Goal: Task Accomplishment & Management: Use online tool/utility

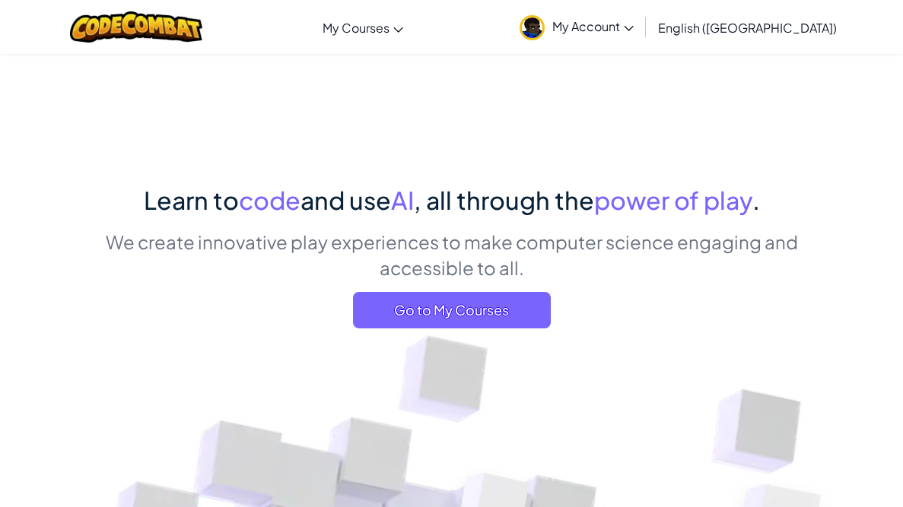
click at [427, 314] on span "Go to My Courses" at bounding box center [452, 310] width 198 height 36
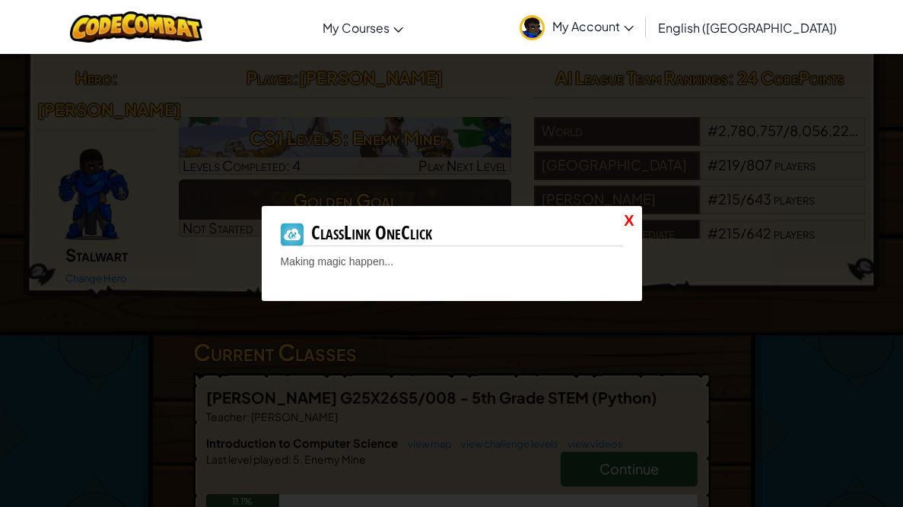
click at [630, 217] on link "X" at bounding box center [629, 221] width 10 height 22
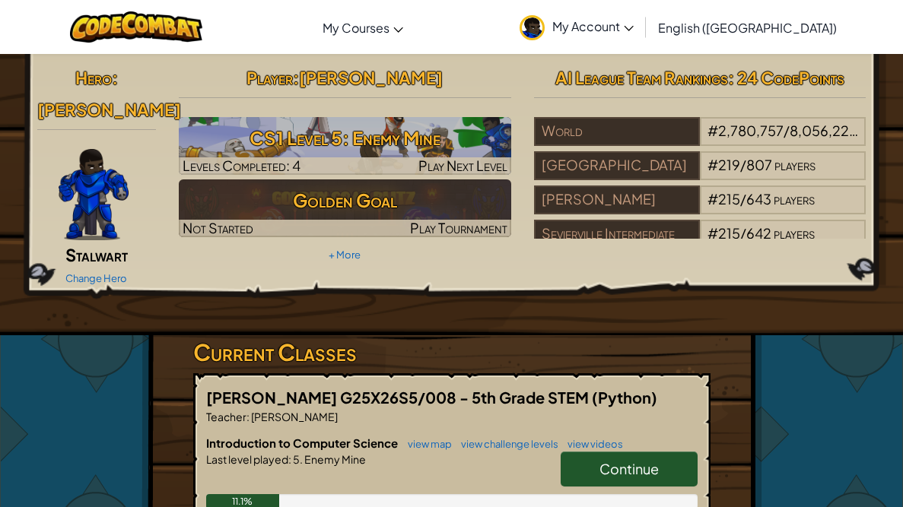
click at [586, 452] on link "Continue" at bounding box center [628, 469] width 137 height 35
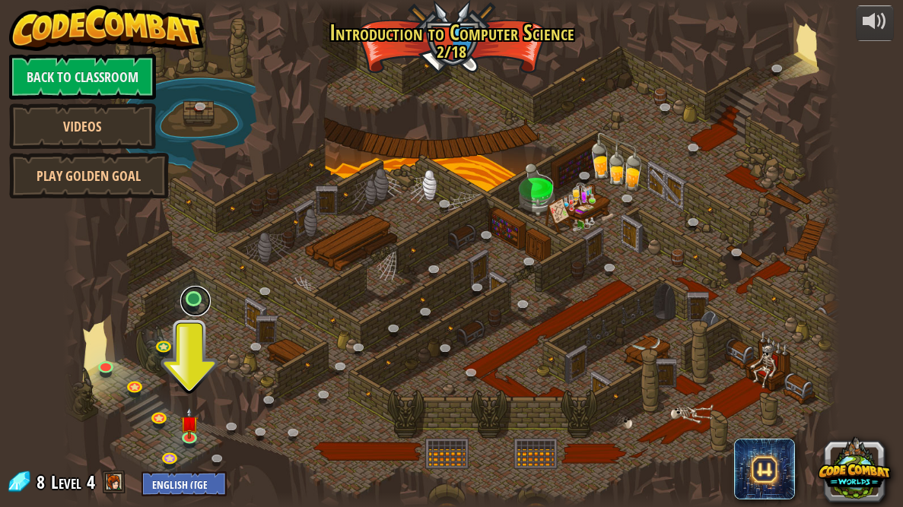
click at [189, 292] on link at bounding box center [195, 301] width 30 height 30
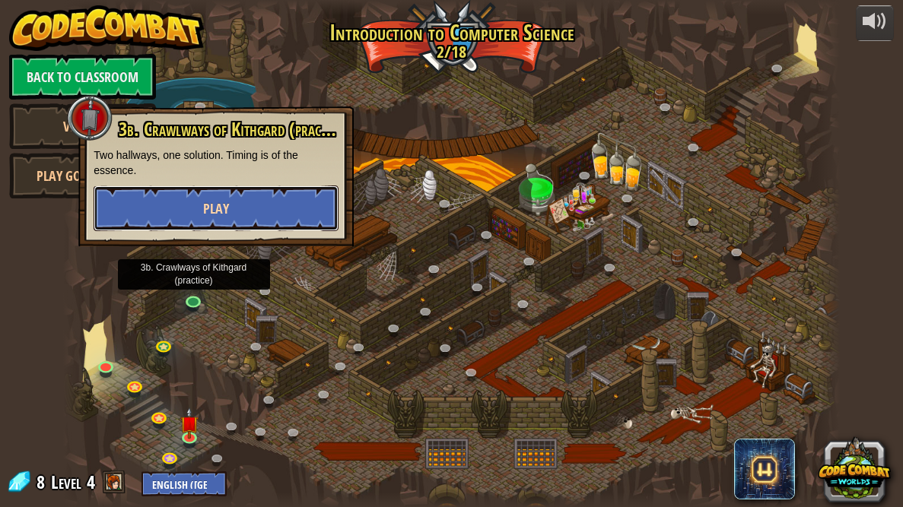
click at [163, 216] on button "Play" at bounding box center [216, 209] width 245 height 46
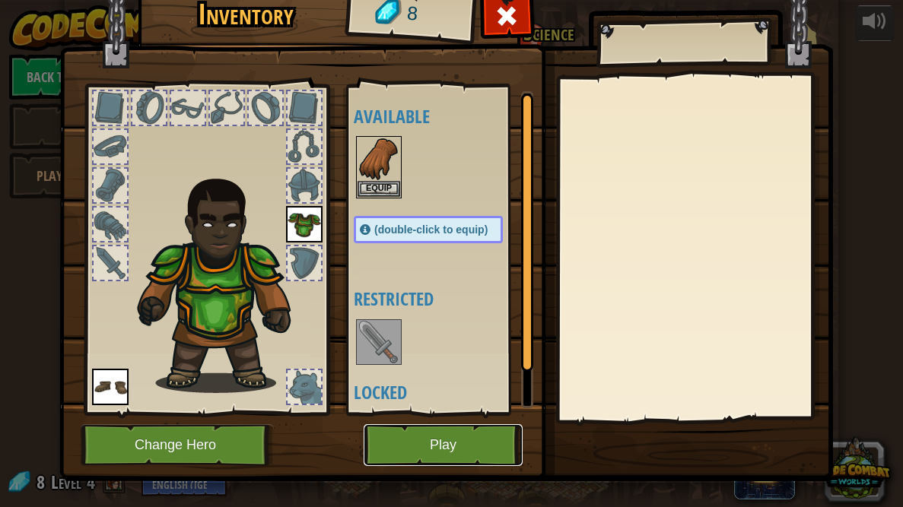
click at [410, 432] on button "Play" at bounding box center [442, 445] width 159 height 42
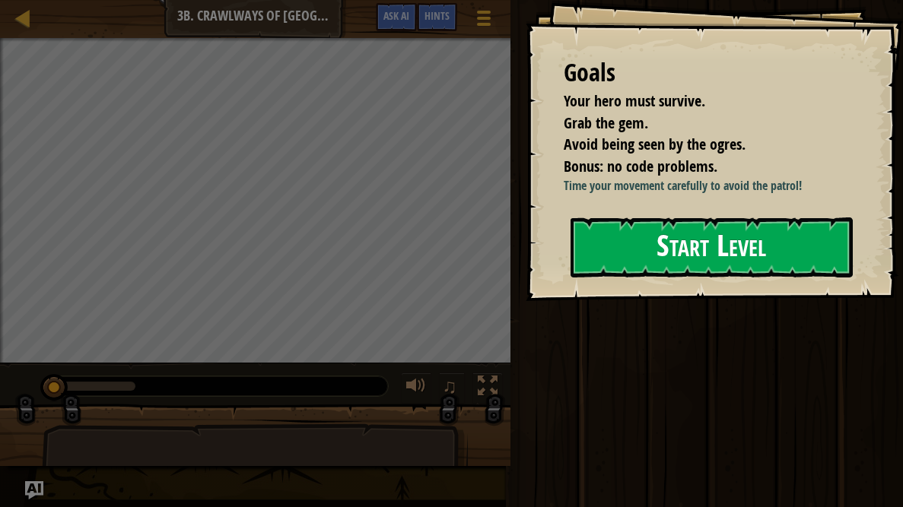
click at [691, 291] on div "Goals Your hero must survive. Grab the gem. Avoid being seen by the ogres. Bonu…" at bounding box center [713, 150] width 377 height 301
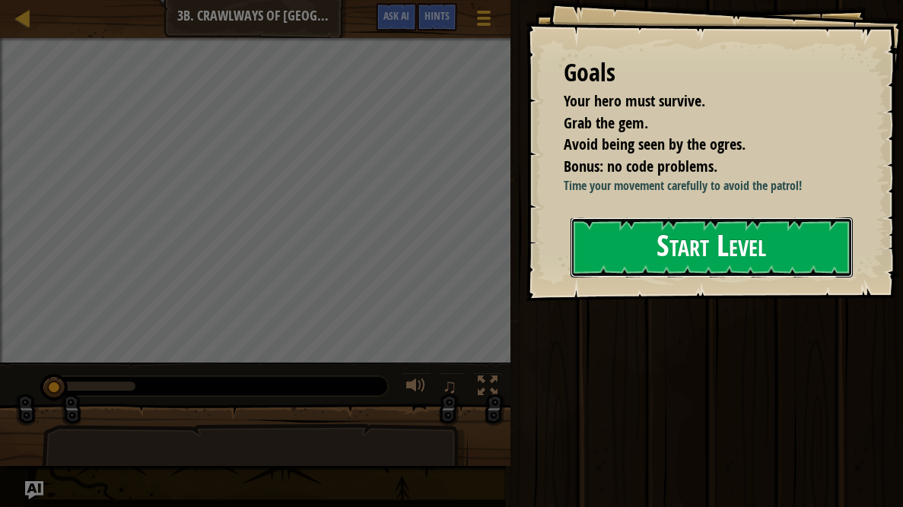
click at [662, 227] on button "Start Level" at bounding box center [711, 247] width 282 height 60
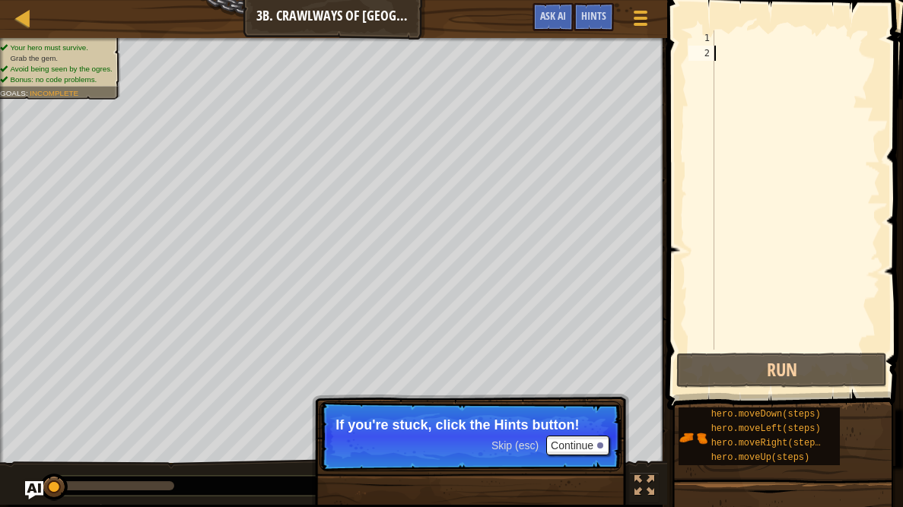
click at [719, 34] on div at bounding box center [795, 205] width 169 height 350
type textarea ","
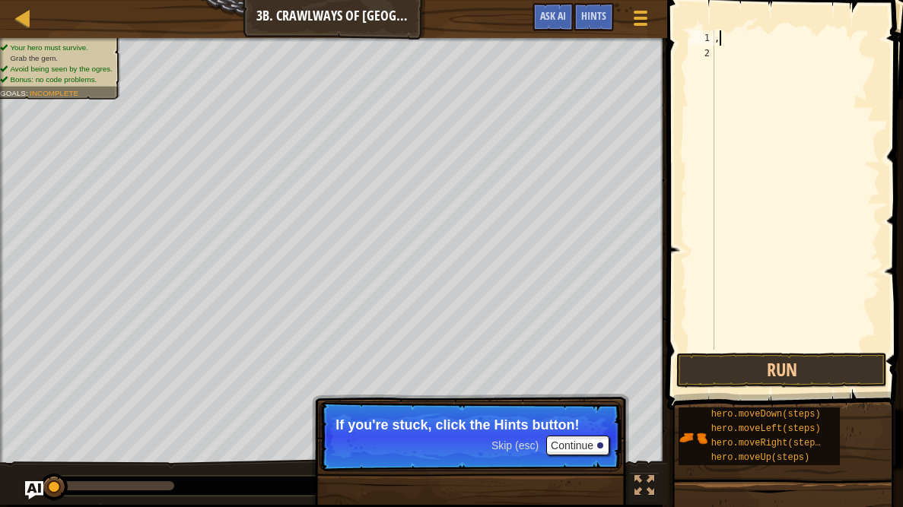
scroll to position [7, 0]
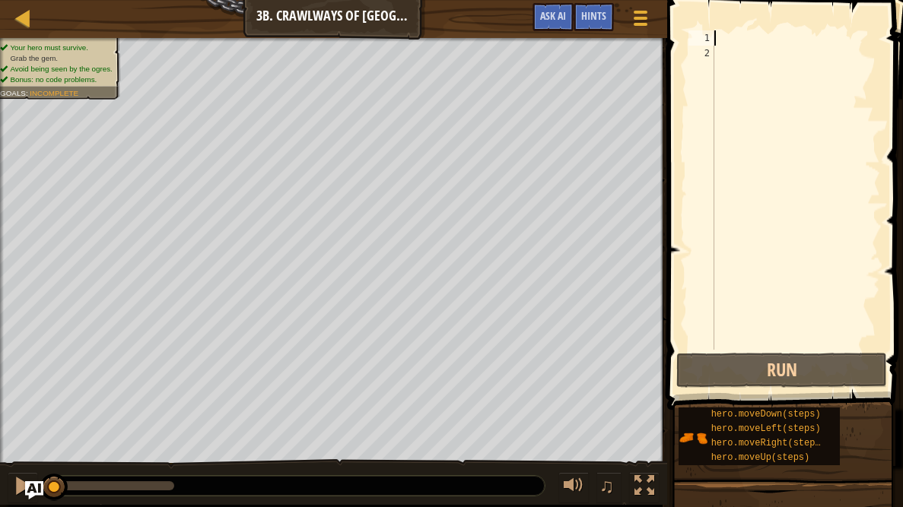
type textarea "m"
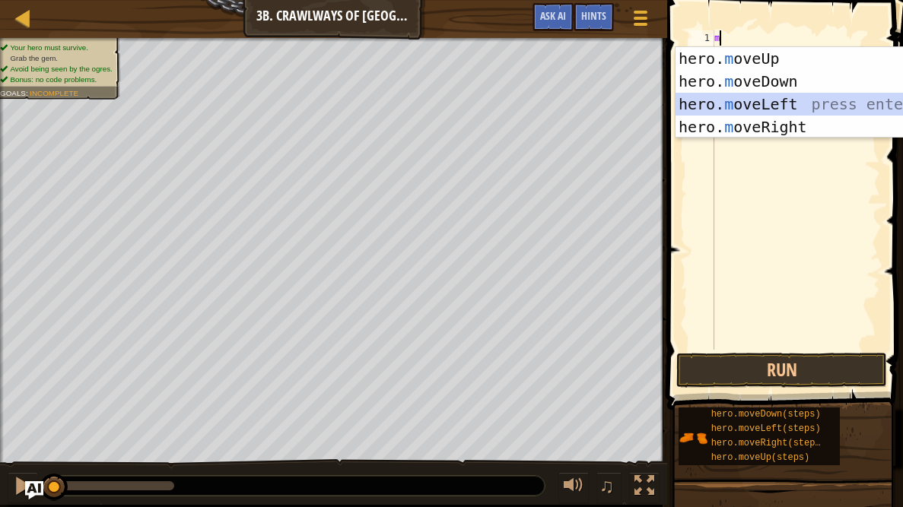
click at [708, 97] on div "hero. m oveUp press enter hero. m oveDown press enter hero. m oveLeft press ent…" at bounding box center [818, 115] width 287 height 137
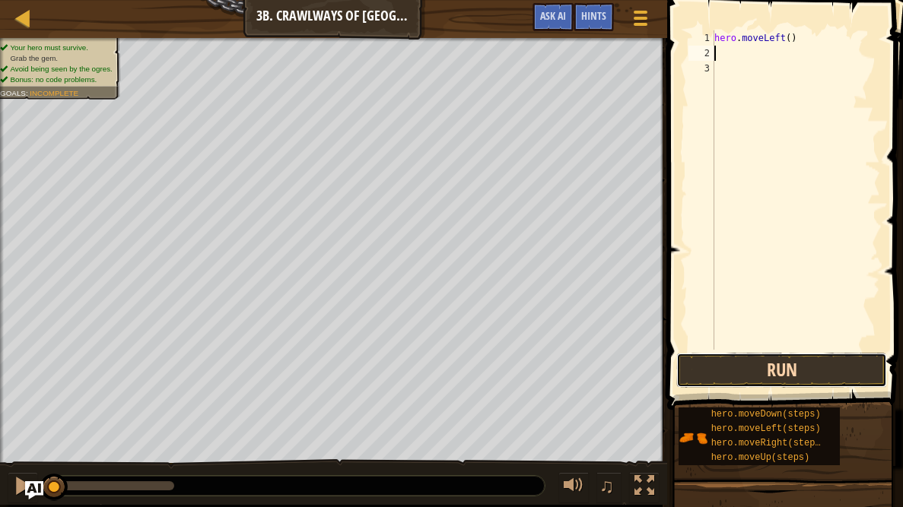
click at [696, 371] on button "Run" at bounding box center [781, 370] width 211 height 35
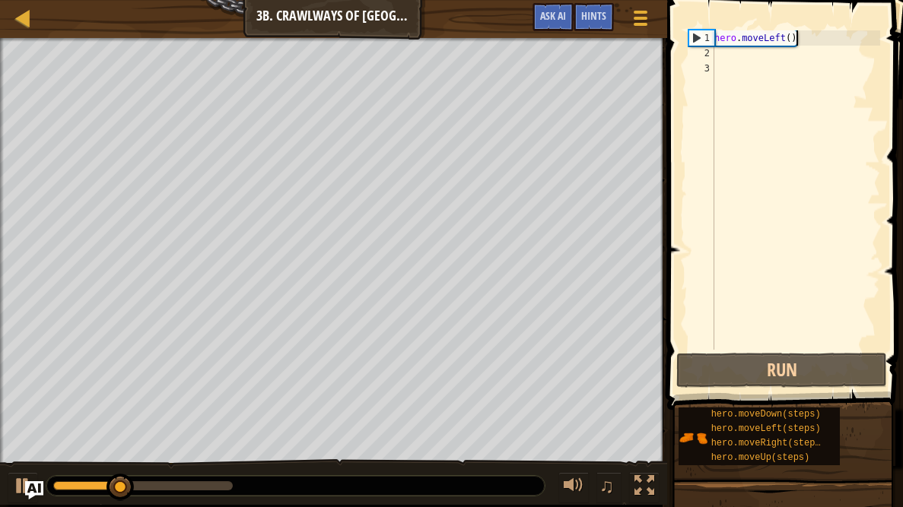
click at [798, 36] on div "hero . moveLeft ( )" at bounding box center [795, 205] width 169 height 350
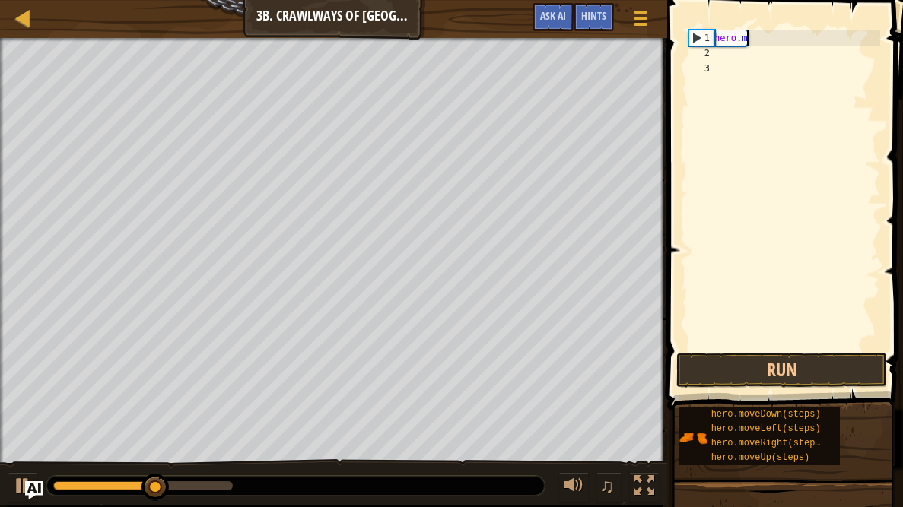
type textarea "h"
type textarea "m"
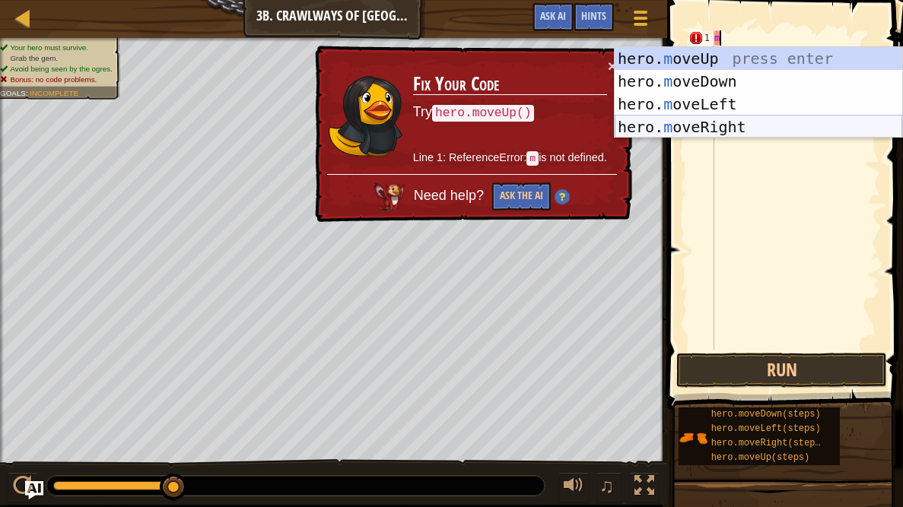
click at [831, 129] on div "hero. m oveUp press enter hero. m oveDown press enter hero. m oveLeft press ent…" at bounding box center [757, 115] width 287 height 137
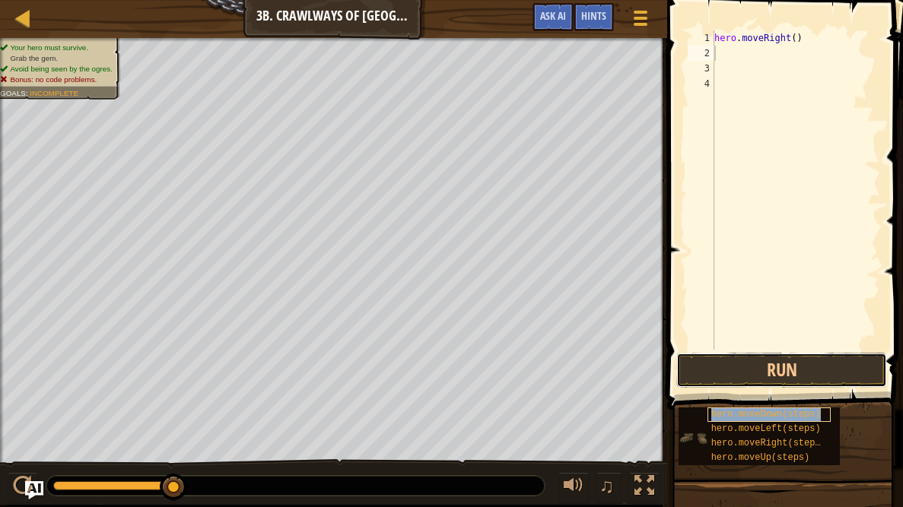
click at [776, 386] on button "Run" at bounding box center [781, 370] width 211 height 35
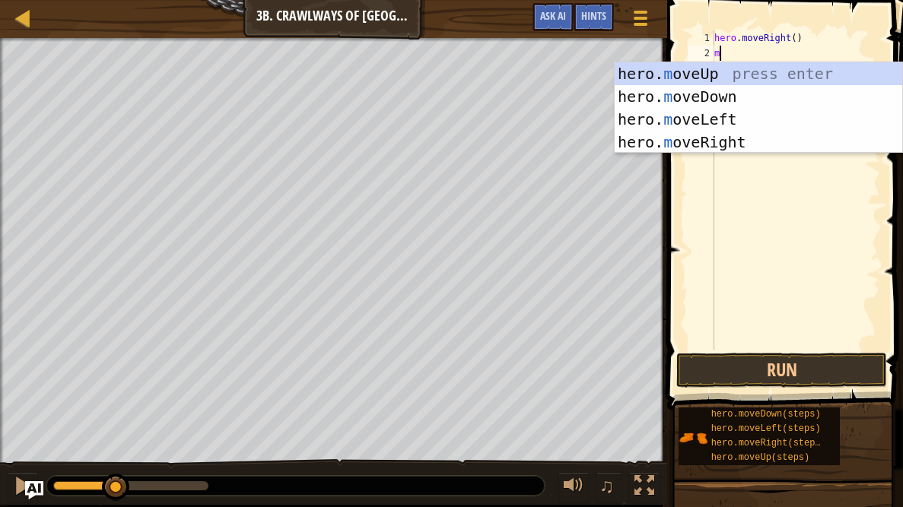
type textarea "mo"
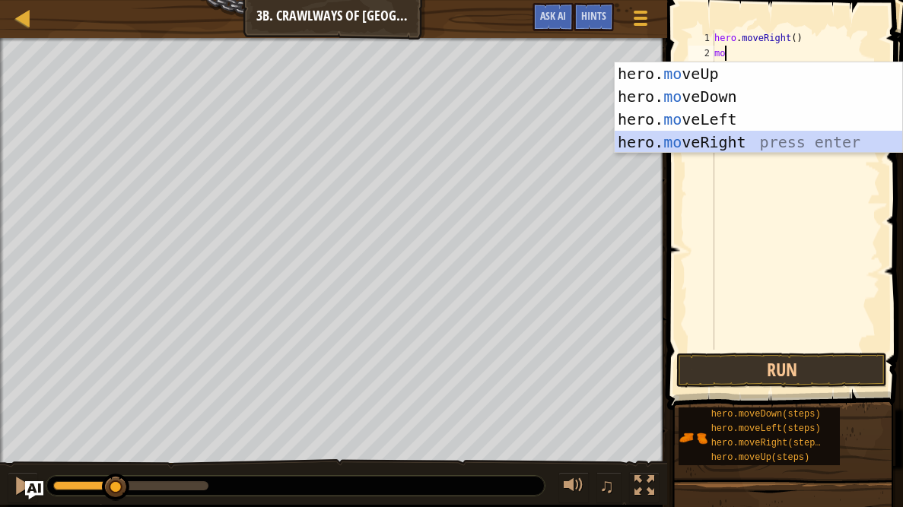
click at [678, 144] on div "hero. mo veUp press enter hero. mo veDown press enter hero. mo veLeft press ent…" at bounding box center [757, 130] width 287 height 137
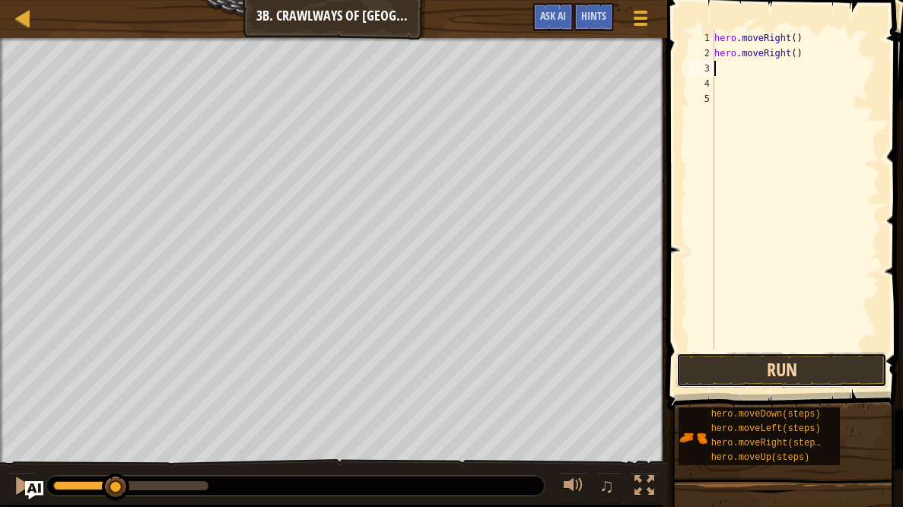
click at [858, 364] on button "Run" at bounding box center [781, 370] width 211 height 35
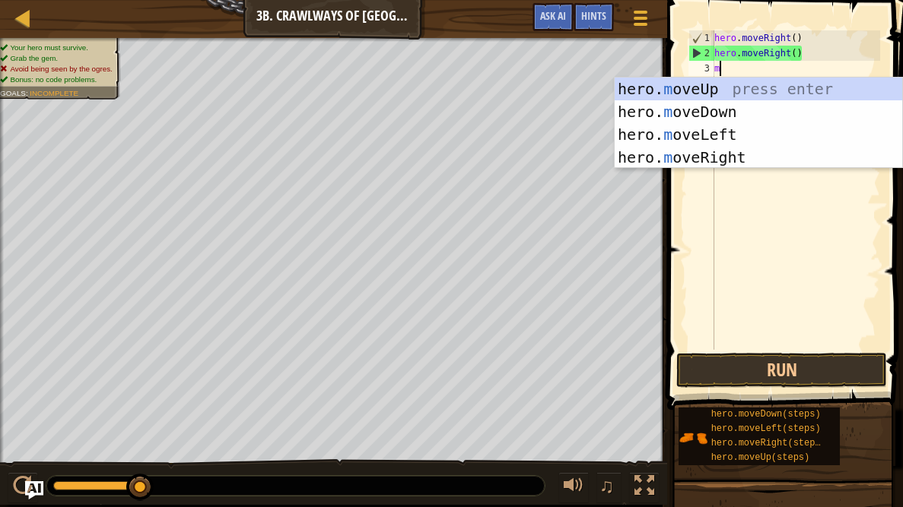
type textarea "mo"
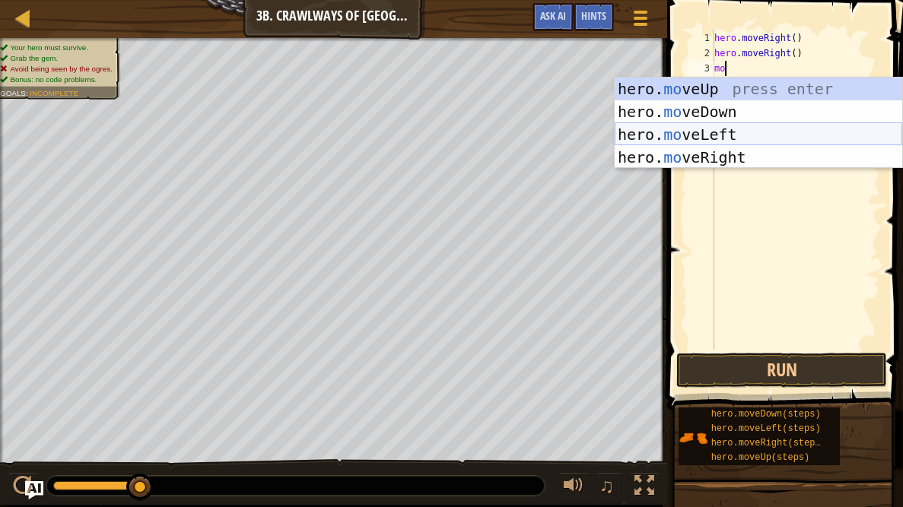
click at [804, 138] on div "hero. mo veUp press enter hero. mo veDown press enter hero. mo veLeft press ent…" at bounding box center [757, 146] width 287 height 137
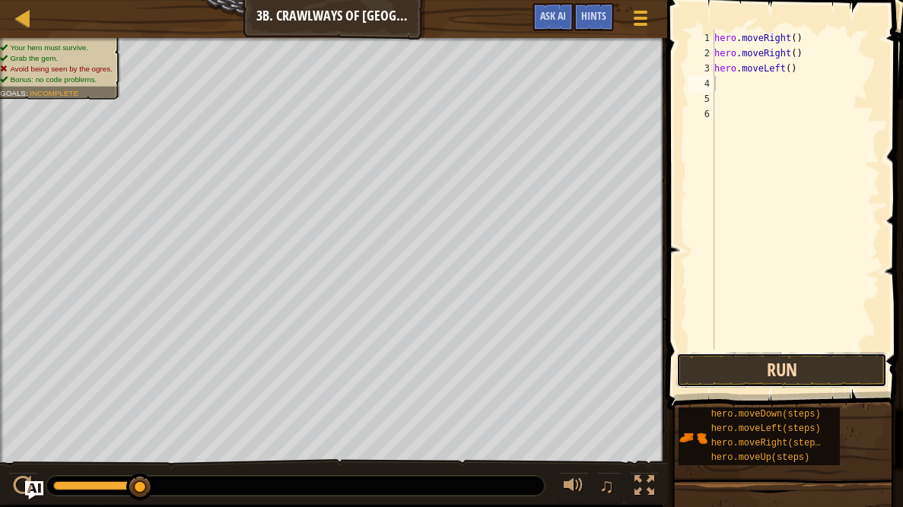
click at [795, 371] on button "Run" at bounding box center [781, 370] width 211 height 35
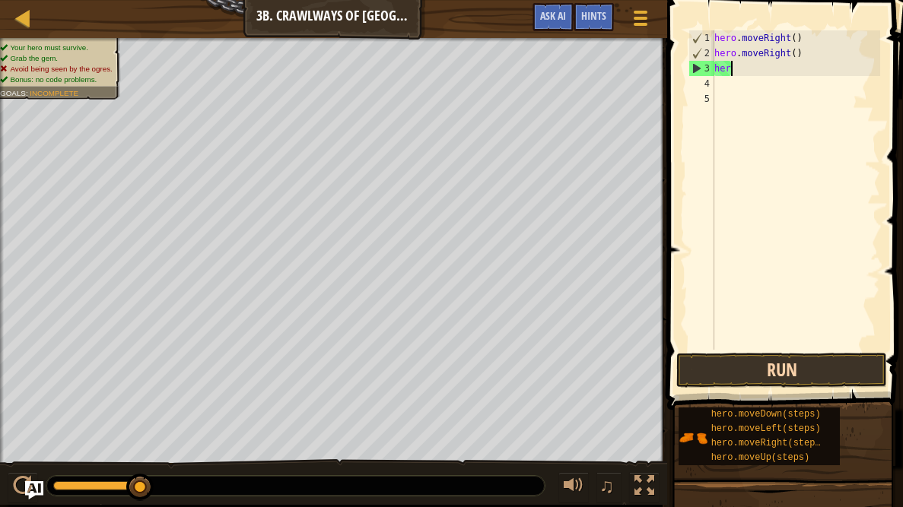
type textarea "h"
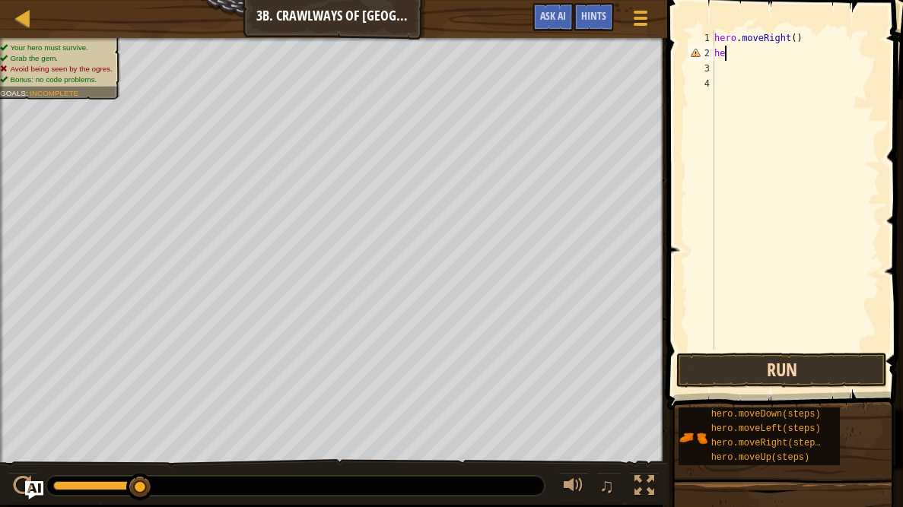
type textarea "h"
type textarea "m"
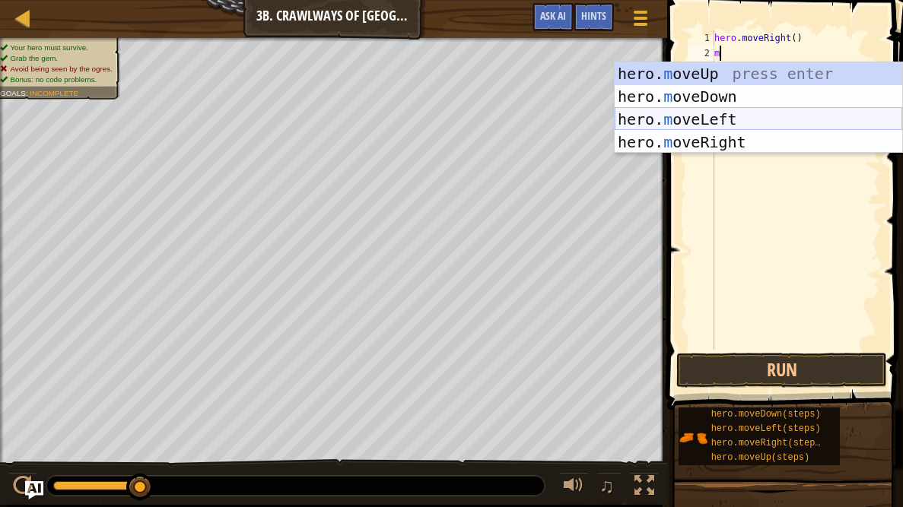
click at [731, 111] on div "hero. m oveUp press enter hero. m oveDown press enter hero. m oveLeft press ent…" at bounding box center [757, 130] width 287 height 137
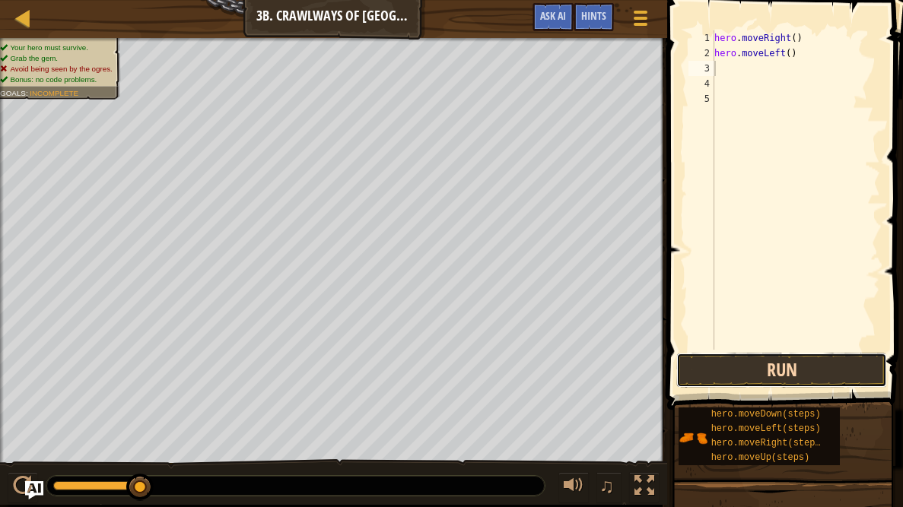
click at [777, 363] on button "Run" at bounding box center [781, 370] width 211 height 35
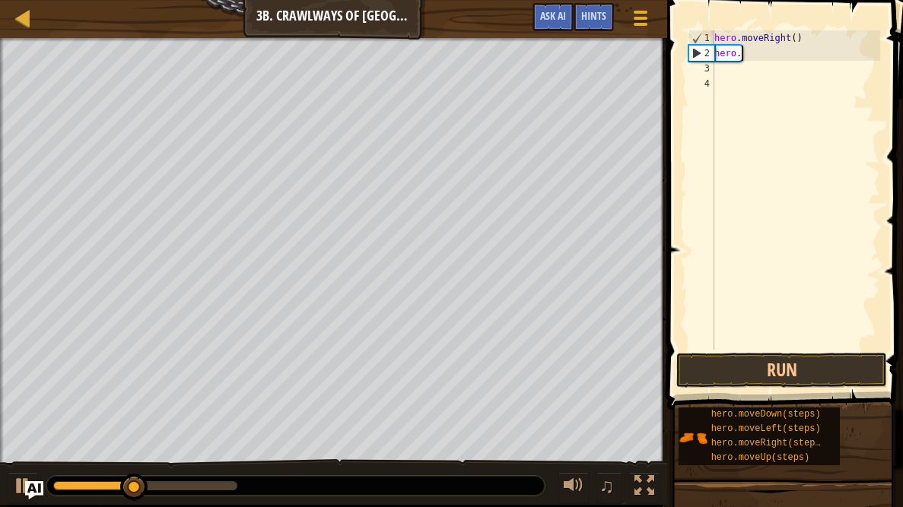
type textarea "h"
type textarea "m"
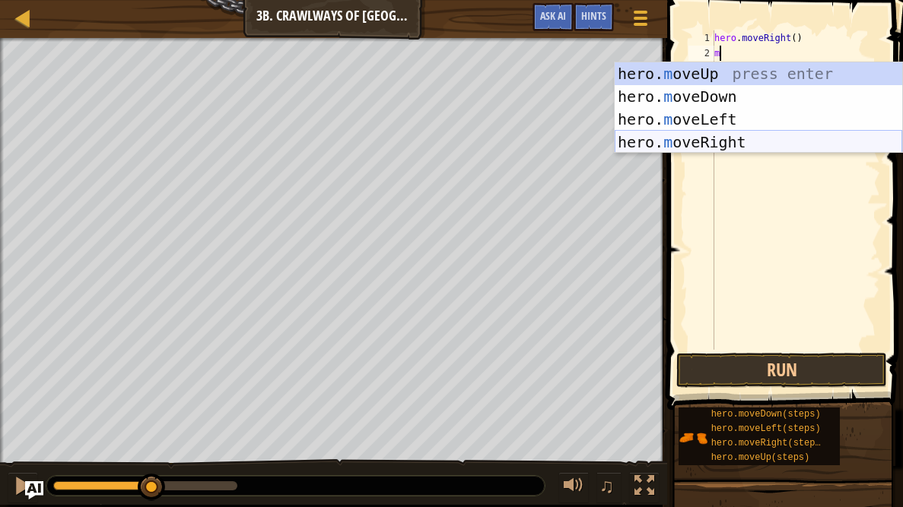
click at [787, 150] on div "hero. m oveUp press enter hero. m oveDown press enter hero. m oveLeft press ent…" at bounding box center [757, 130] width 287 height 137
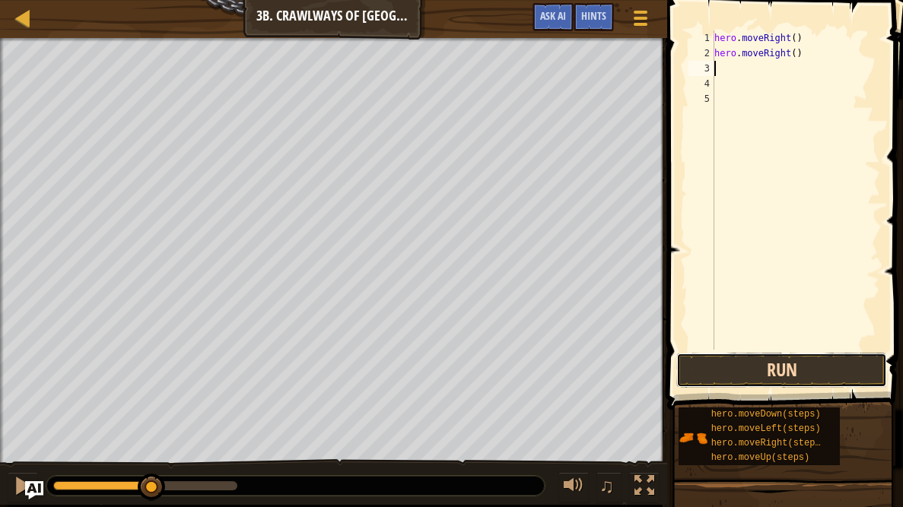
click at [768, 375] on button "Run" at bounding box center [781, 370] width 211 height 35
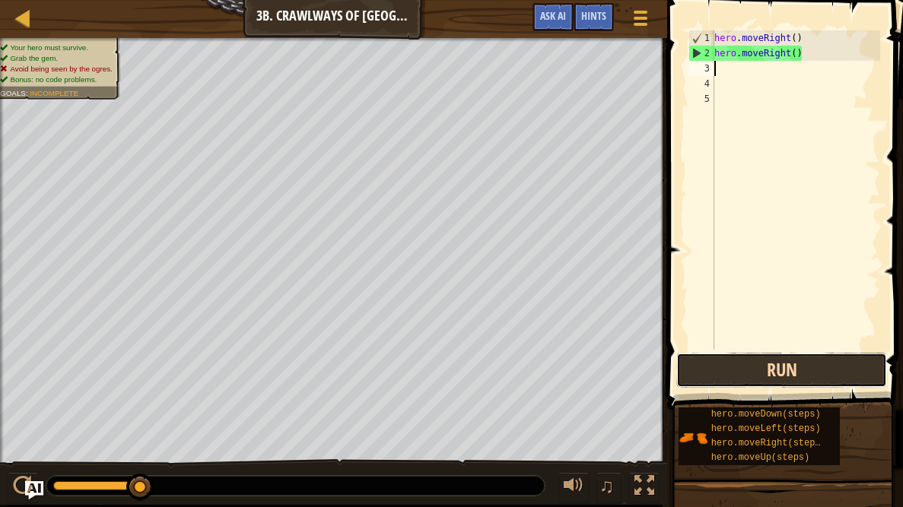
click at [704, 358] on button "Run" at bounding box center [781, 370] width 211 height 35
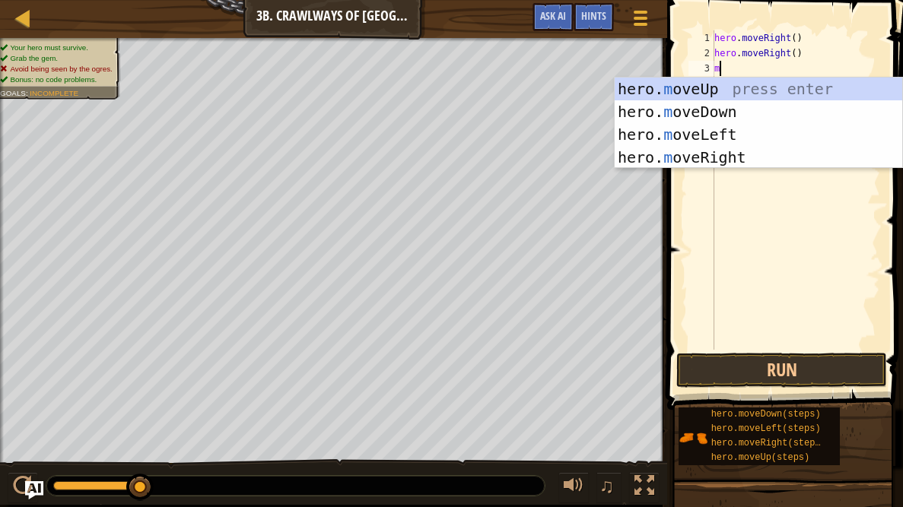
click at [728, 39] on div "hero . moveRight ( ) hero . moveRight ( ) m" at bounding box center [795, 205] width 169 height 350
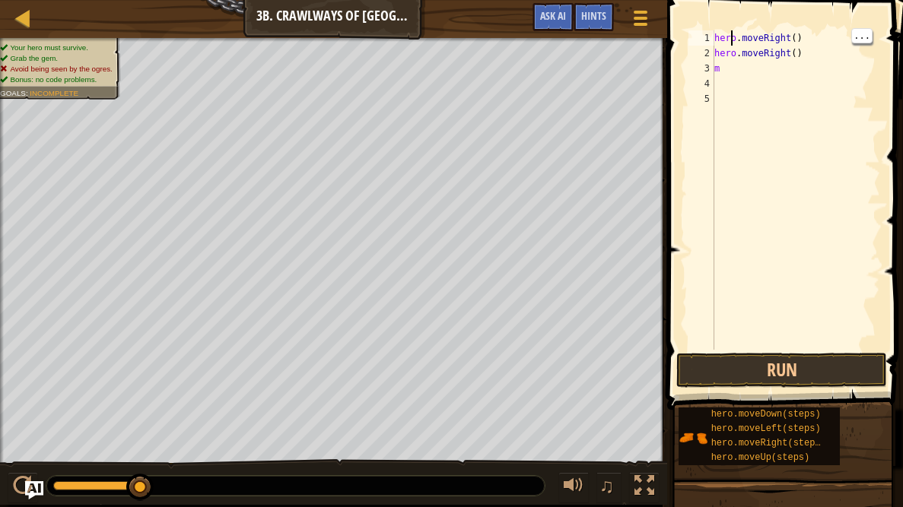
type textarea "hero.moveRight()"
